Goal: Navigation & Orientation: Find specific page/section

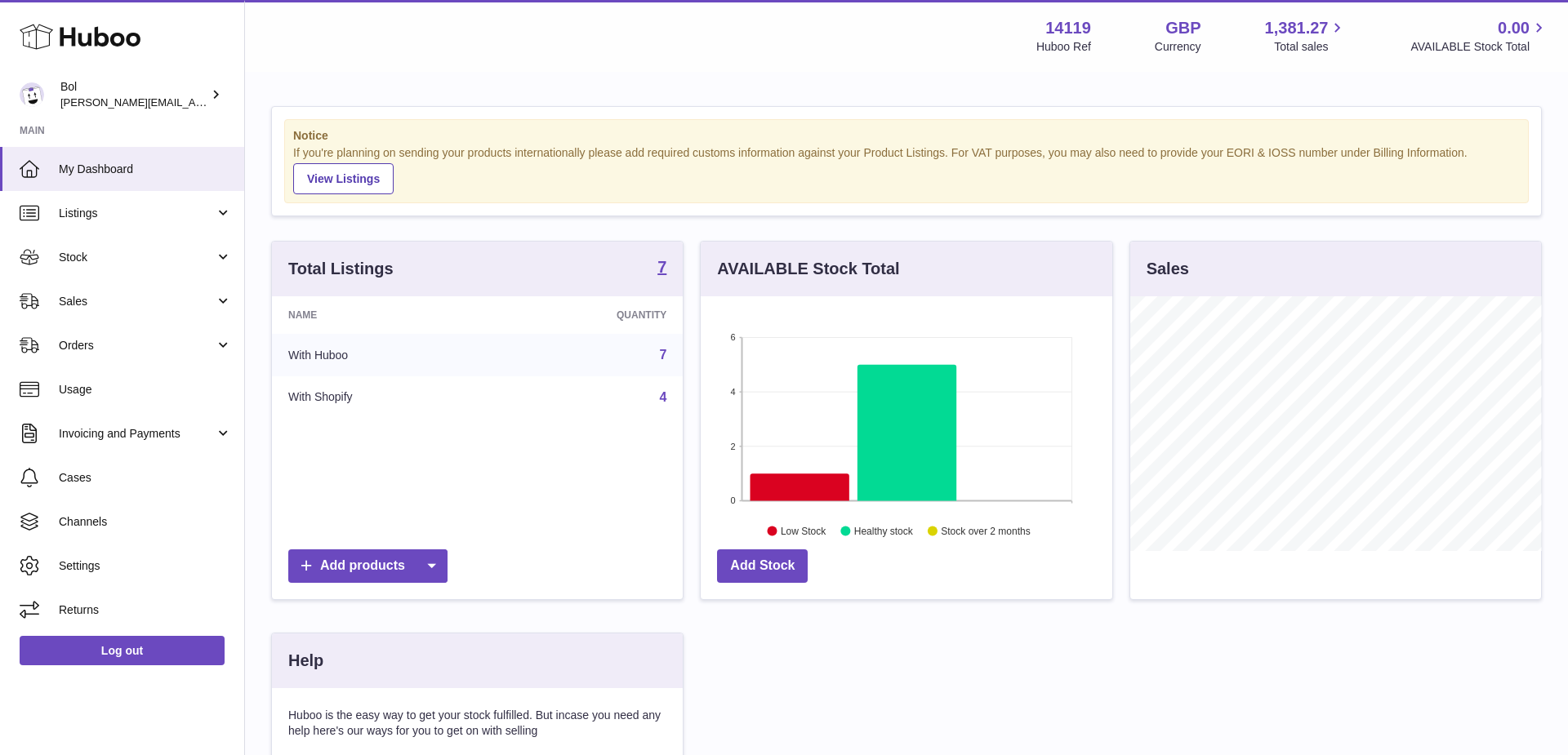
scroll to position [255, 412]
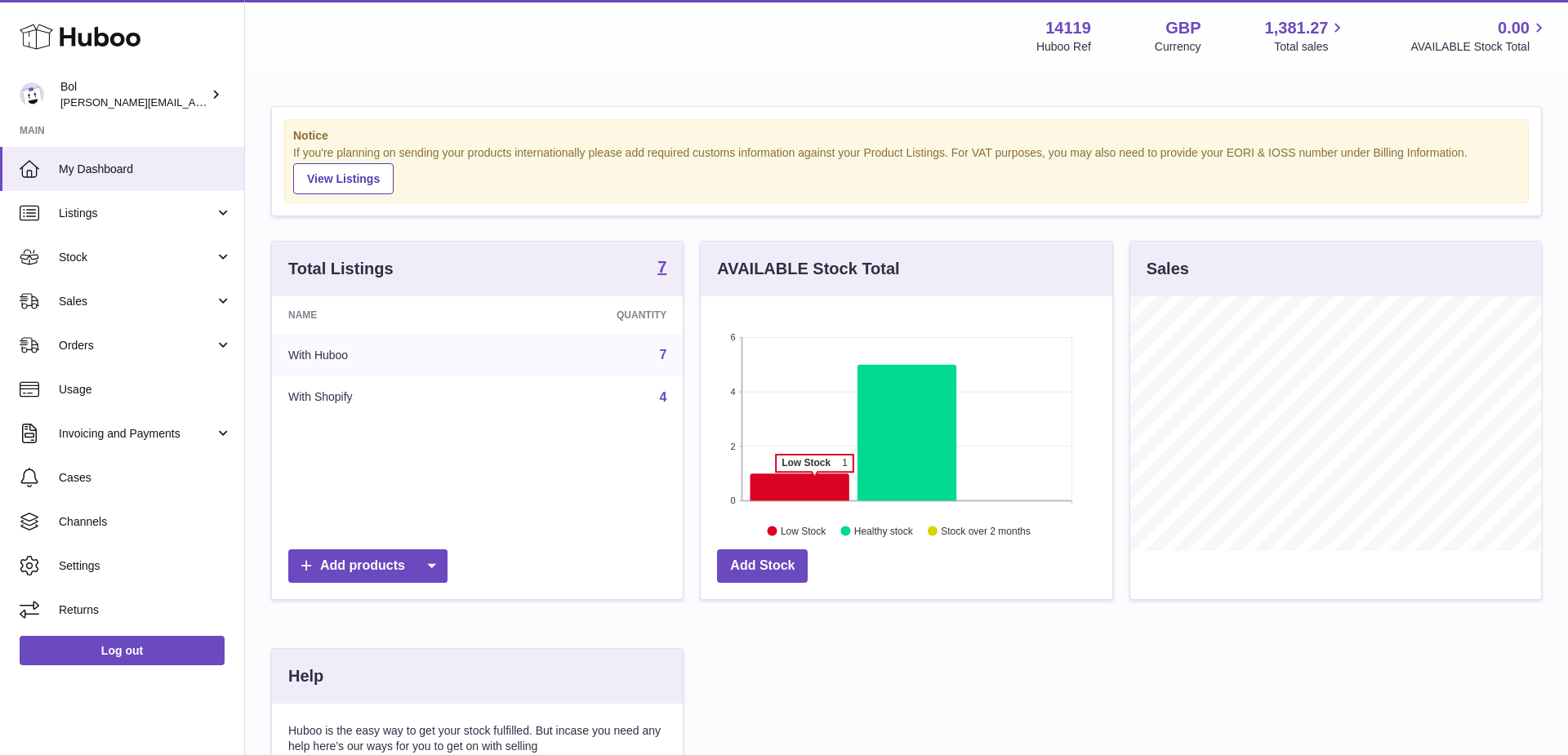
click at [815, 479] on icon at bounding box center [800, 487] width 99 height 27
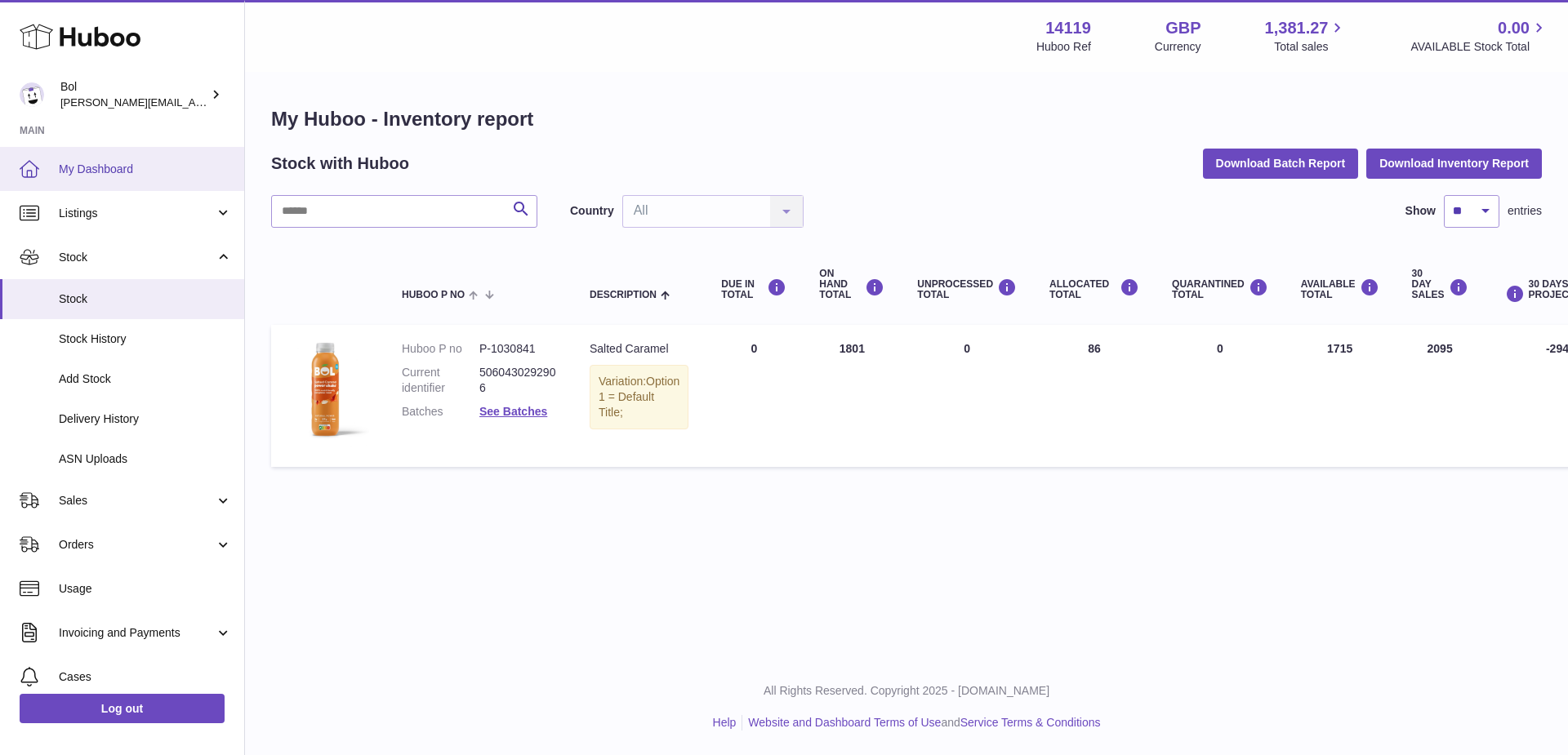
click at [131, 163] on span "My Dashboard" at bounding box center [145, 170] width 173 height 16
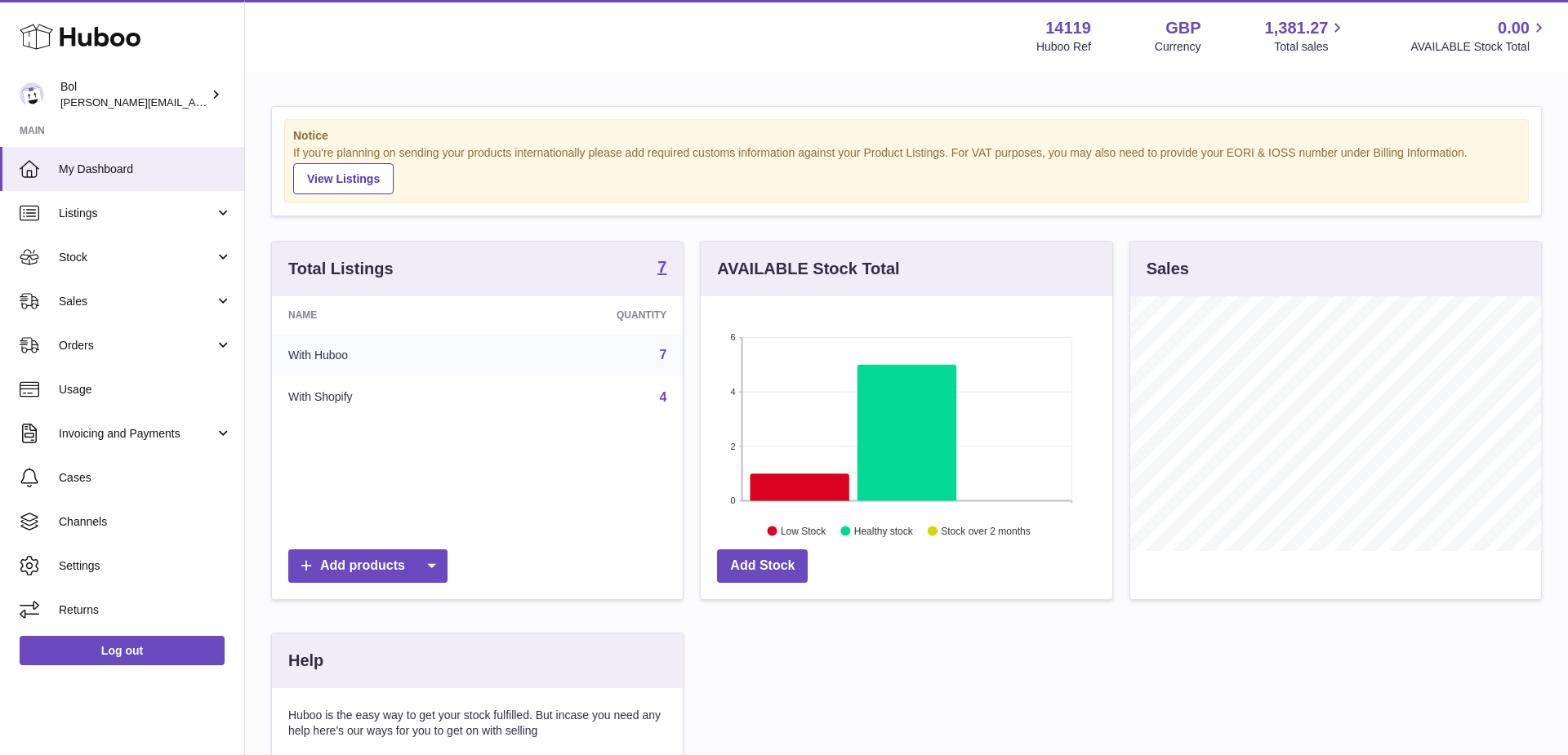
scroll to position [255, 412]
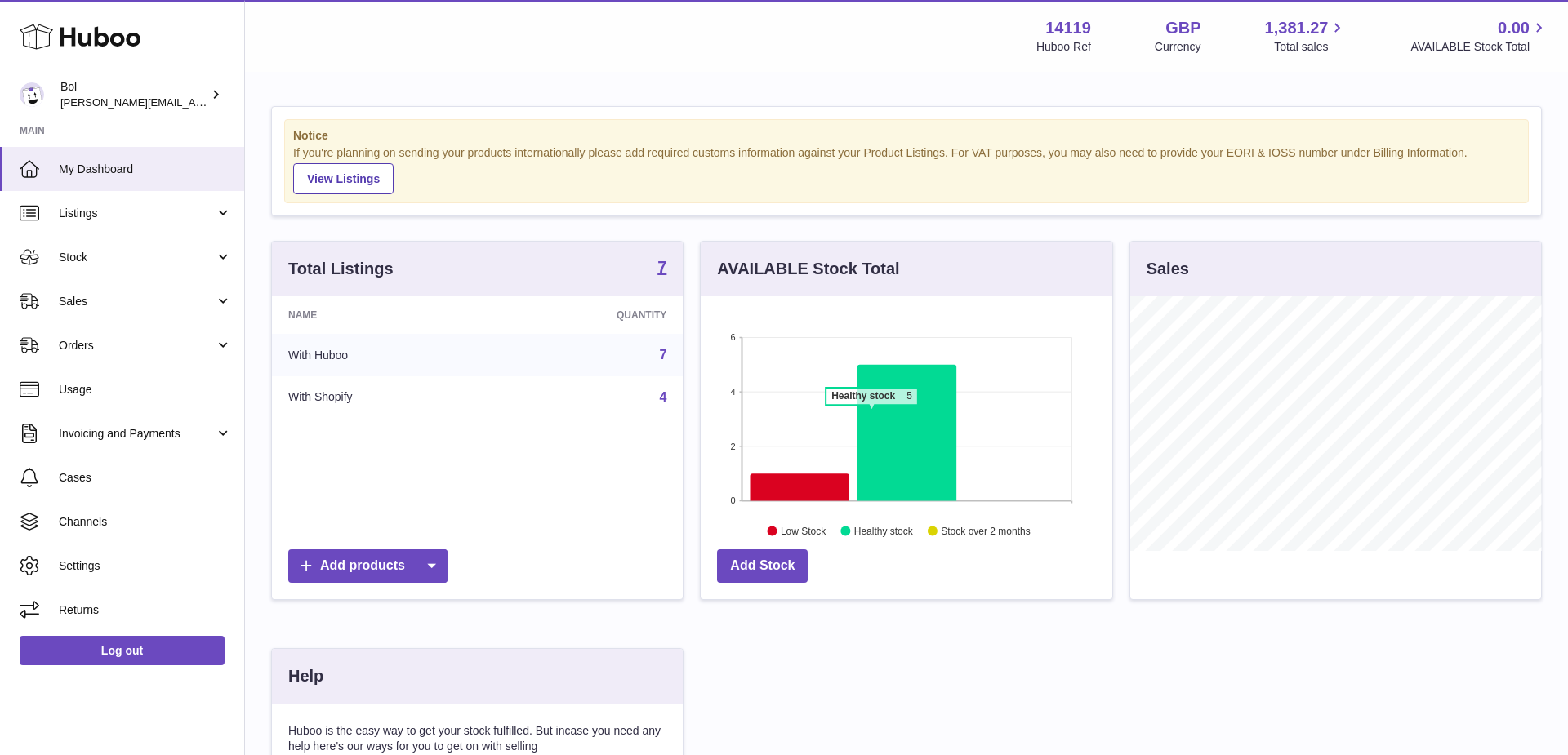
click at [872, 412] on icon at bounding box center [906, 433] width 99 height 136
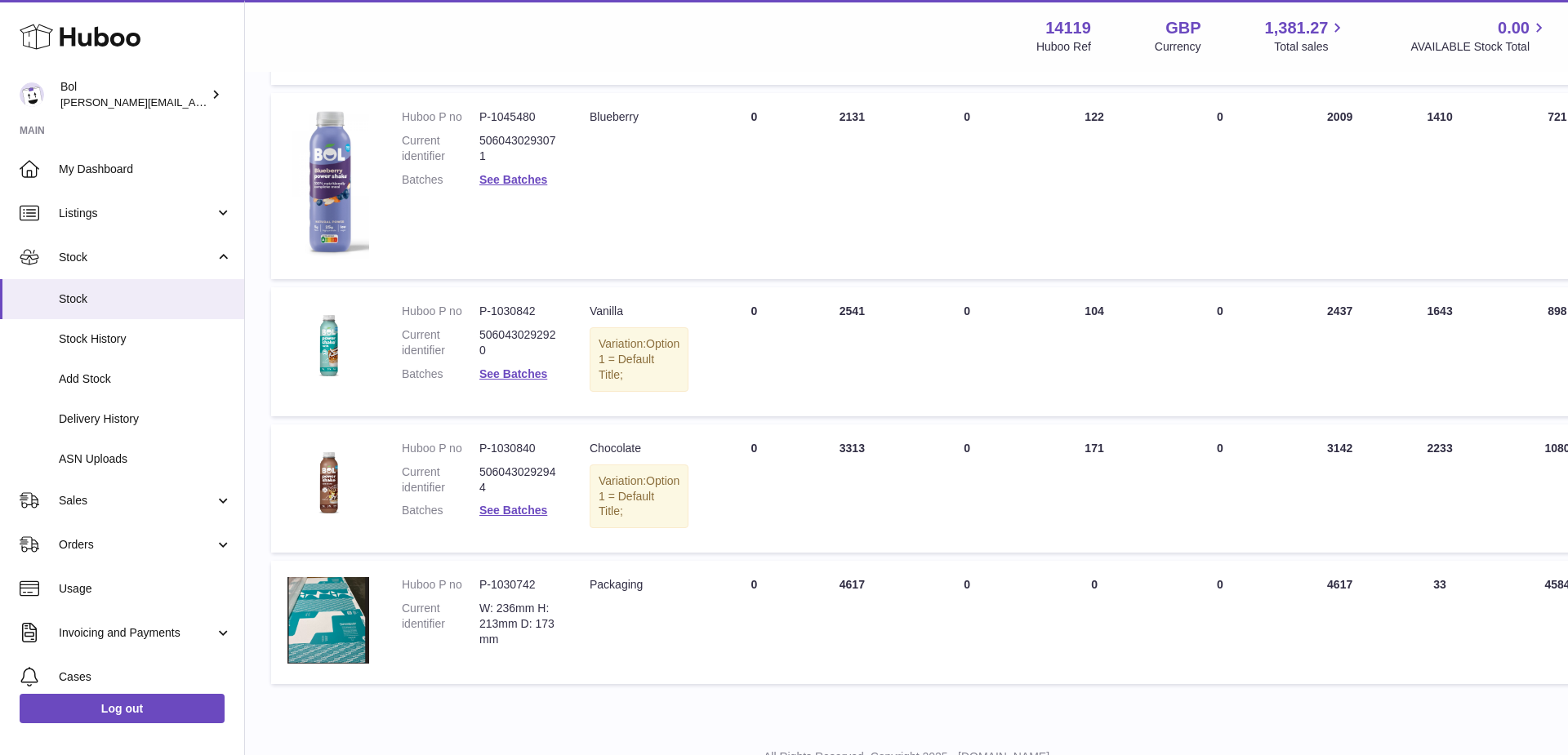
scroll to position [356, 0]
